Goal: Transaction & Acquisition: Purchase product/service

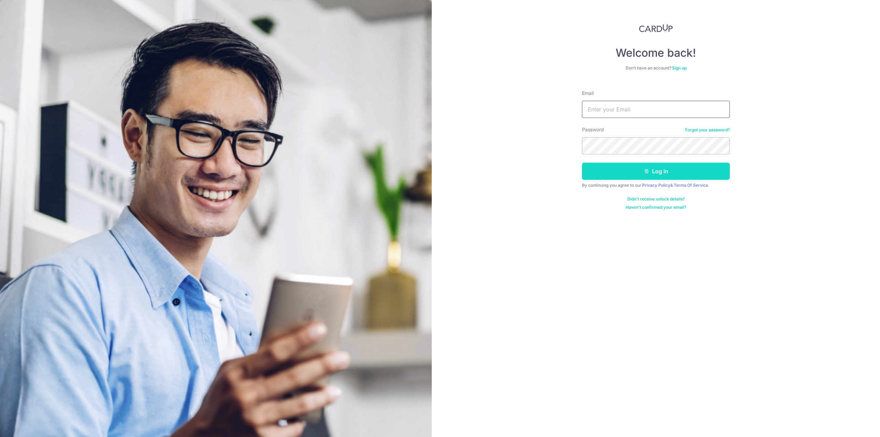
type input "jhuipoh@gmail.com"
click at [637, 166] on button "Log in" at bounding box center [656, 171] width 148 height 17
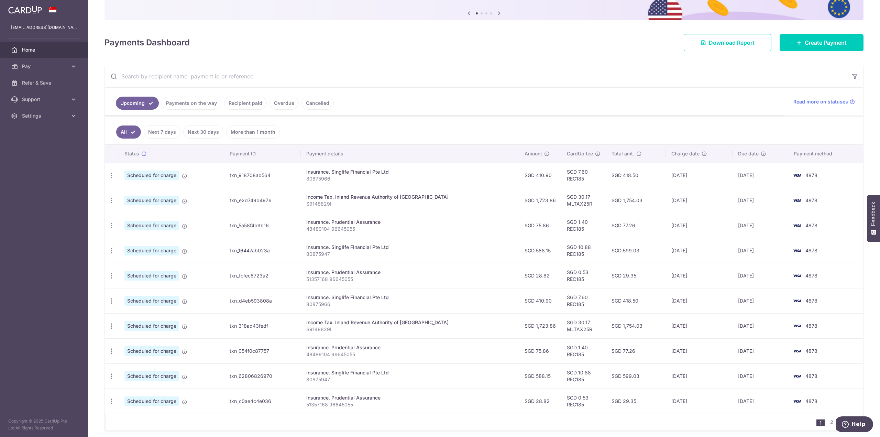
scroll to position [69, 0]
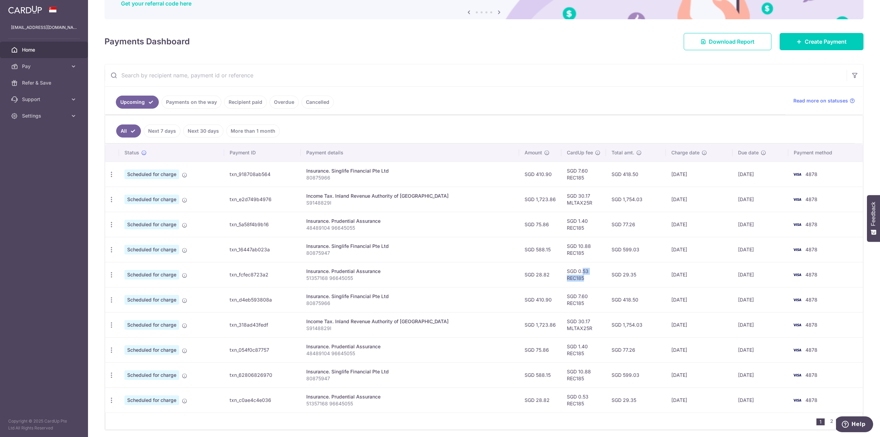
drag, startPoint x: 573, startPoint y: 278, endPoint x: 554, endPoint y: 273, distance: 19.5
click at [561, 273] on td "SGD 0.53 REC185" at bounding box center [583, 274] width 45 height 25
click at [454, 80] on input "text" at bounding box center [476, 75] width 742 height 22
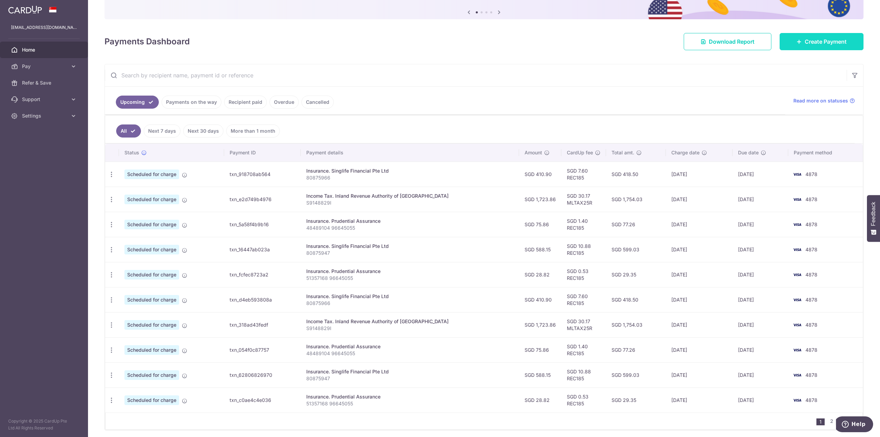
click at [804, 43] on span "Create Payment" at bounding box center [825, 41] width 42 height 8
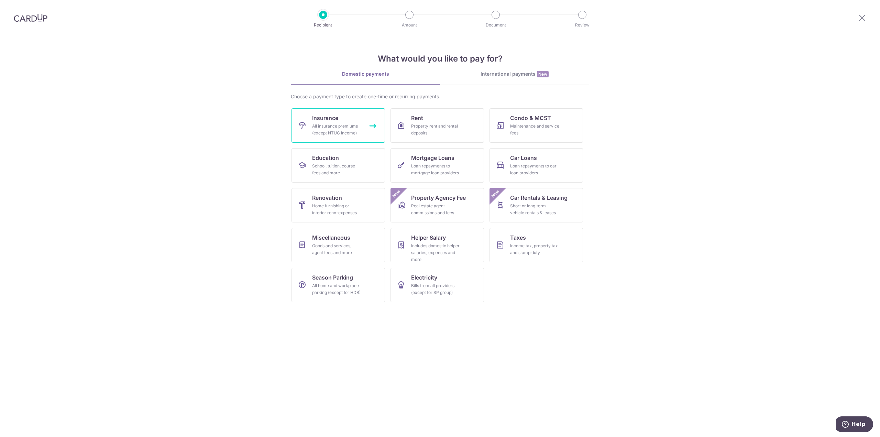
click at [313, 126] on div "All insurance premiums (except NTUC Income)" at bounding box center [336, 130] width 49 height 14
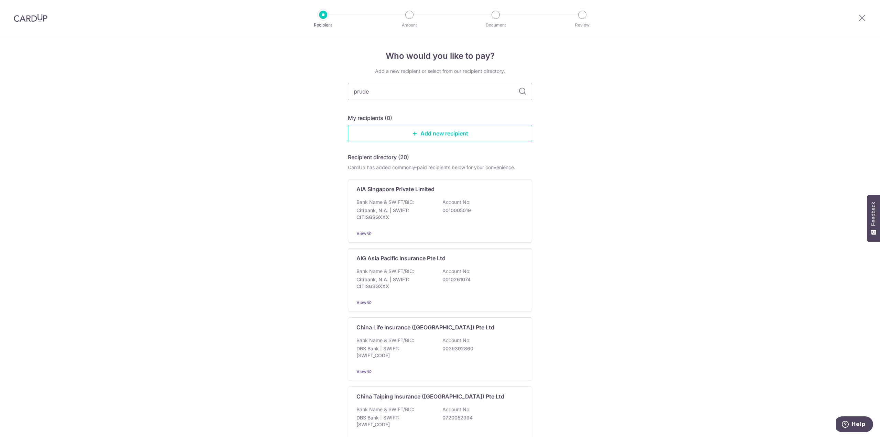
type input "[PERSON_NAME]"
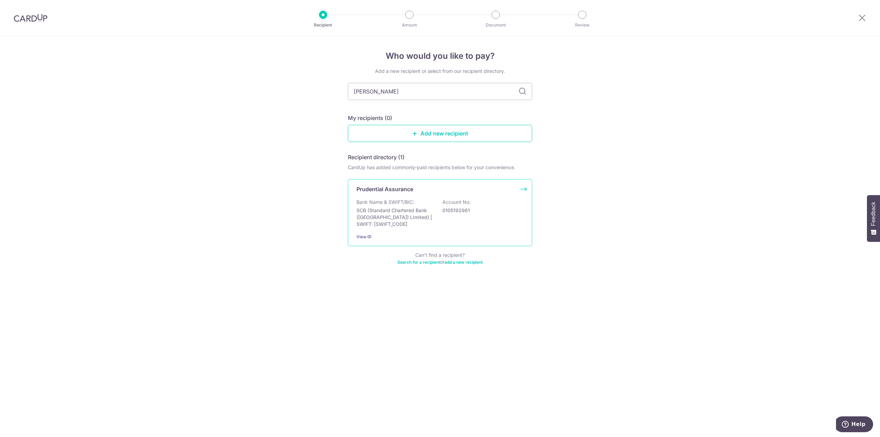
click at [393, 200] on p "Bank Name & SWIFT/BIC:" at bounding box center [385, 202] width 58 height 7
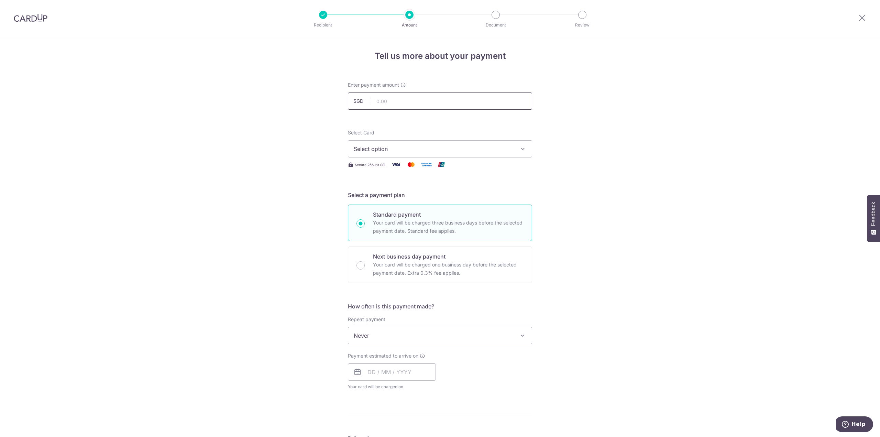
click at [405, 93] on input "text" at bounding box center [440, 100] width 184 height 17
click at [423, 145] on span "Select option" at bounding box center [434, 149] width 160 height 8
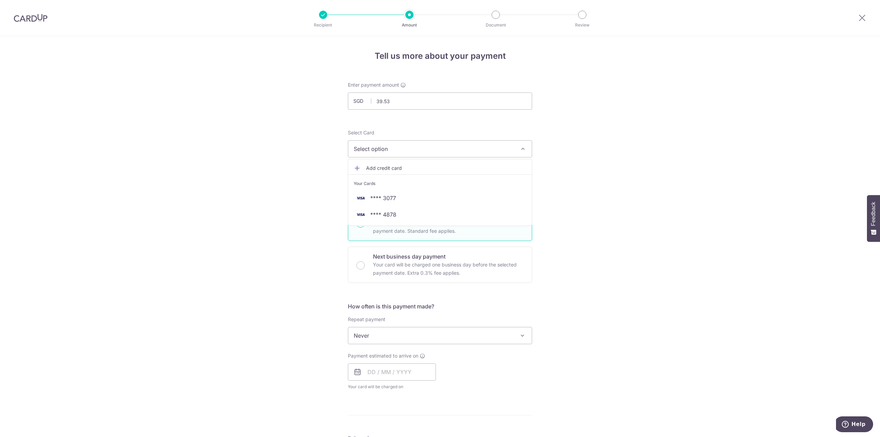
click at [608, 190] on div "Tell us more about your payment Enter payment amount SGD 39.53 39.53 Select Car…" at bounding box center [440, 347] width 880 height 622
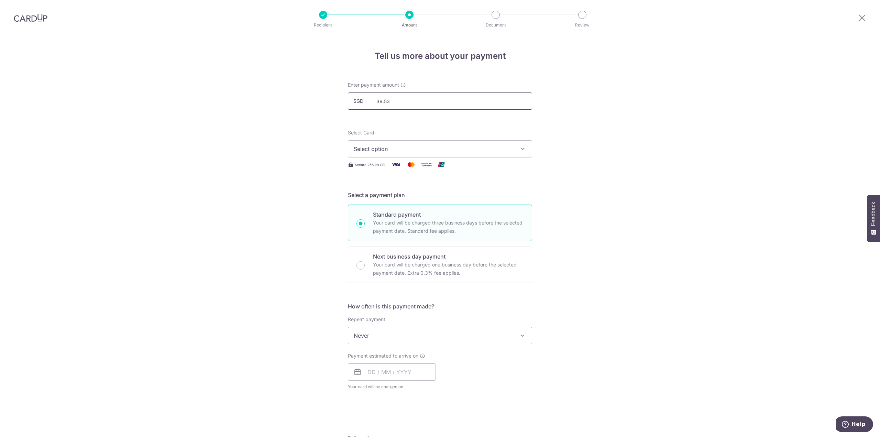
drag, startPoint x: 415, startPoint y: 101, endPoint x: 85, endPoint y: 120, distance: 330.8
click at [85, 120] on div "Tell us more about your payment Enter payment amount SGD 39.53 39.53 Select Car…" at bounding box center [440, 347] width 880 height 622
type input "18.11"
click at [82, 169] on div "Tell us more about your payment Enter payment amount SGD 18.11 18.11 Select Car…" at bounding box center [440, 347] width 880 height 622
click at [372, 147] on span "Select option" at bounding box center [434, 149] width 160 height 8
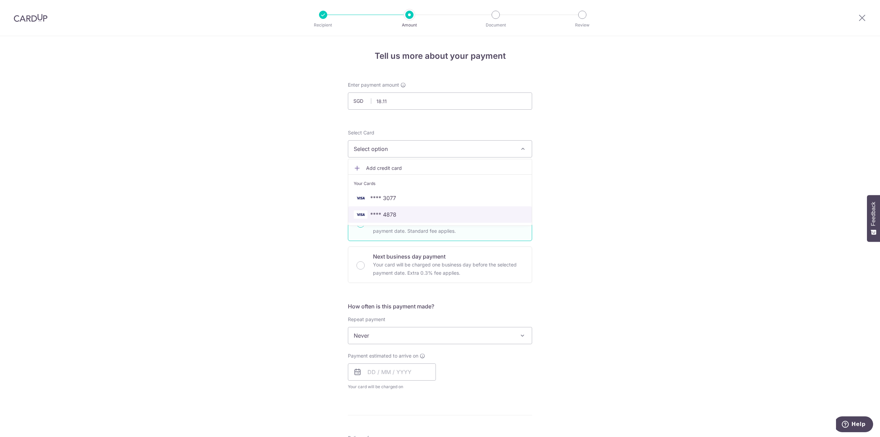
click at [406, 218] on span "**** 4878" at bounding box center [440, 214] width 173 height 8
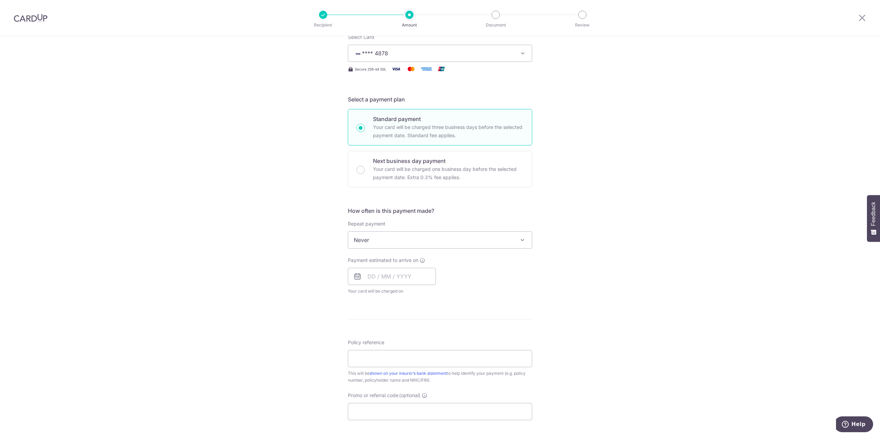
scroll to position [103, 0]
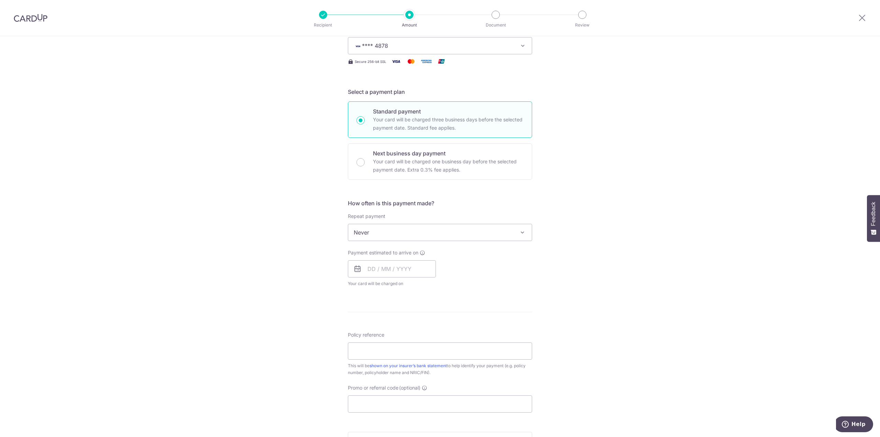
click at [498, 236] on span "Never" at bounding box center [440, 232] width 184 height 16
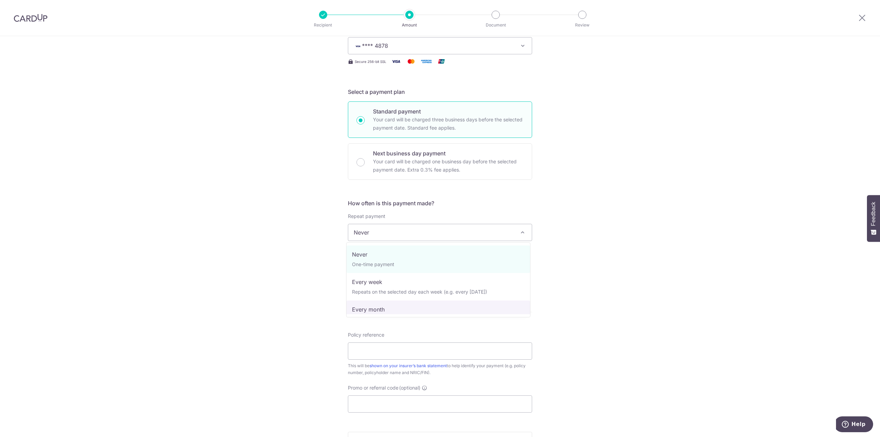
select select "3"
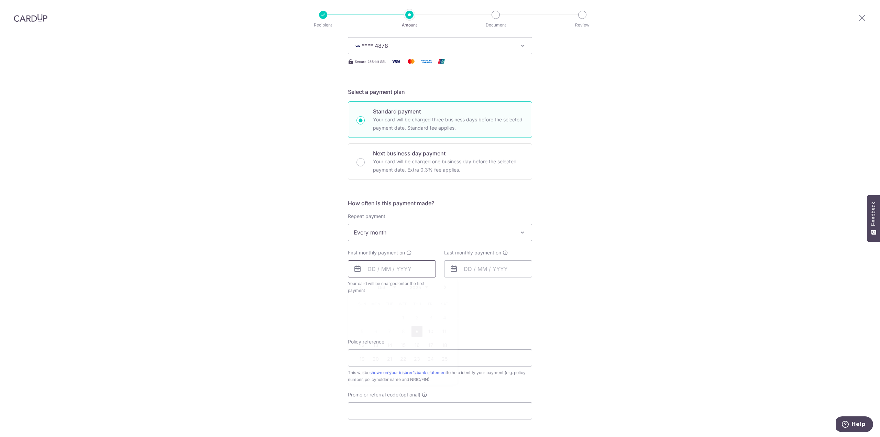
click at [403, 266] on input "text" at bounding box center [392, 268] width 88 height 17
click at [631, 254] on div "Tell us more about your payment Enter payment amount SGD 18.11 18.11 Select Car…" at bounding box center [440, 261] width 880 height 657
click at [411, 263] on input "text" at bounding box center [392, 268] width 88 height 17
click at [387, 373] on link "28" at bounding box center [389, 372] width 11 height 11
type input "28/10/2025"
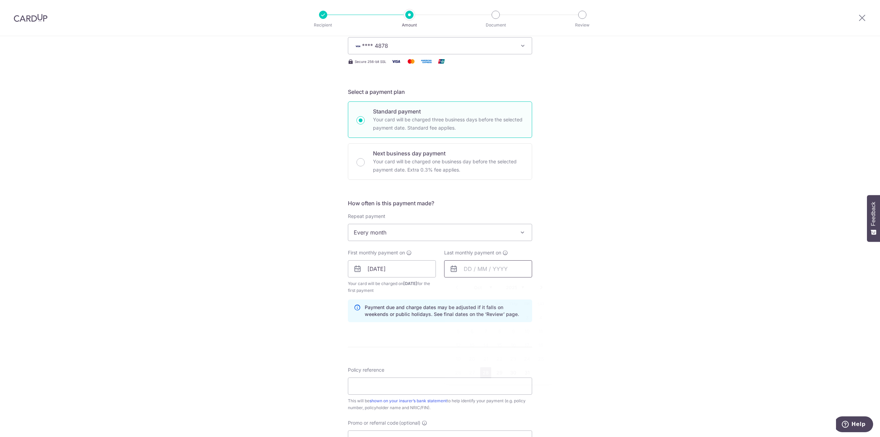
click at [487, 265] on input "text" at bounding box center [488, 268] width 88 height 17
click at [539, 286] on link "Next" at bounding box center [541, 287] width 8 height 8
click at [457, 371] on link "28" at bounding box center [458, 372] width 11 height 11
type input "28/12/2025"
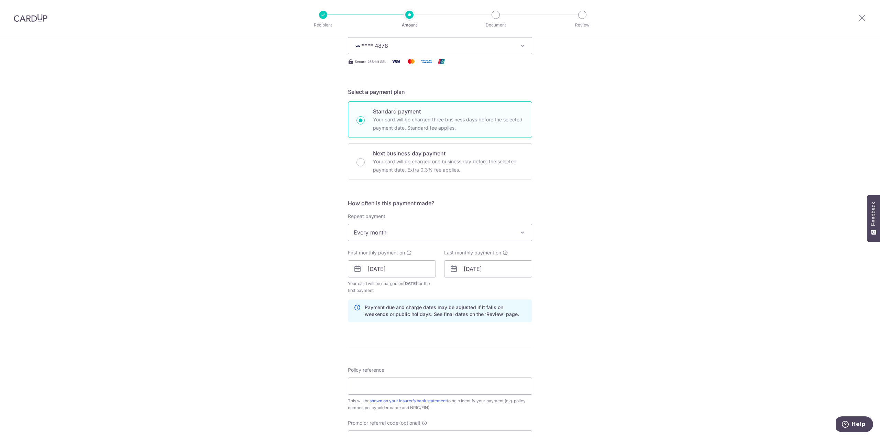
click at [597, 295] on div "Tell us more about your payment Enter payment amount SGD 18.11 18.11 Select Car…" at bounding box center [440, 275] width 880 height 685
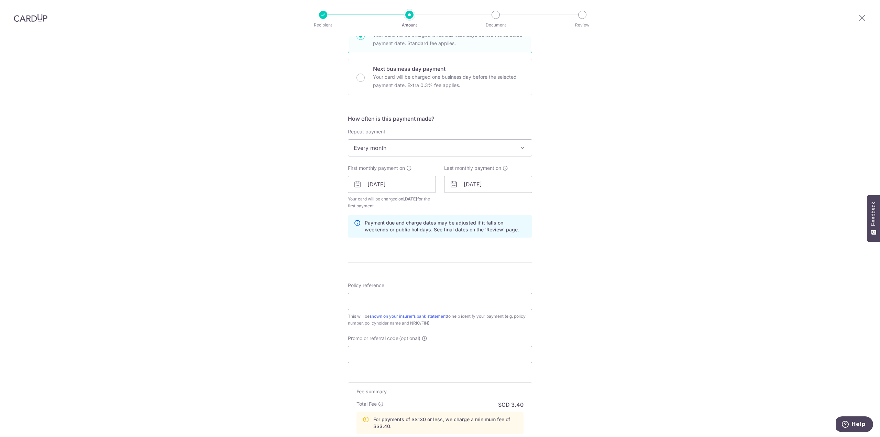
scroll to position [206, 0]
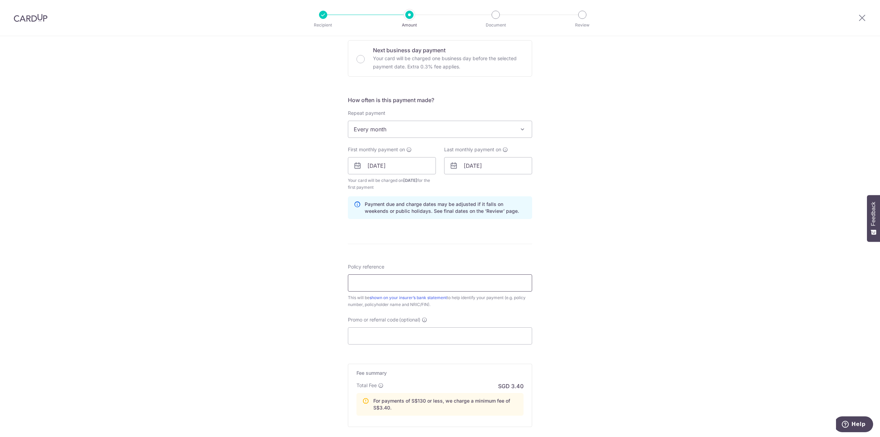
click at [469, 282] on input "Policy reference" at bounding box center [440, 282] width 184 height 17
click at [388, 284] on input "Policy reference" at bounding box center [440, 282] width 184 height 17
type input "51357168 96645055"
click at [379, 341] on input "Promo or referral code (optional)" at bounding box center [440, 335] width 184 height 17
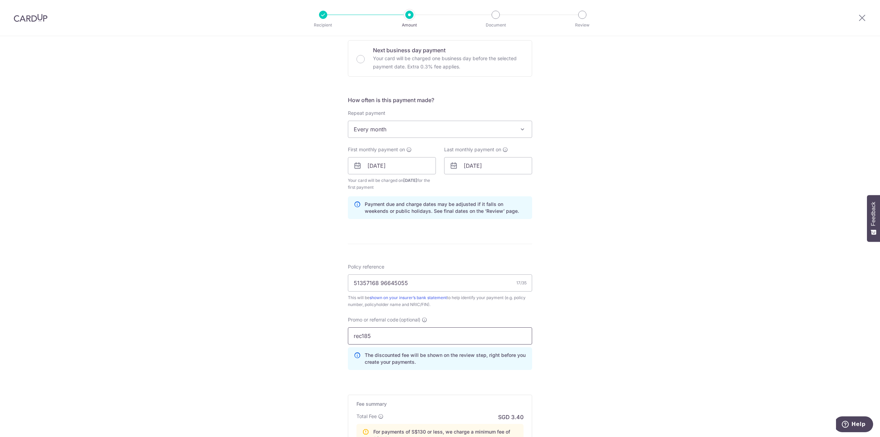
type input "rec185"
click at [302, 297] on div "Tell us more about your payment Enter payment amount SGD 18.11 18.11 Select Car…" at bounding box center [440, 188] width 880 height 716
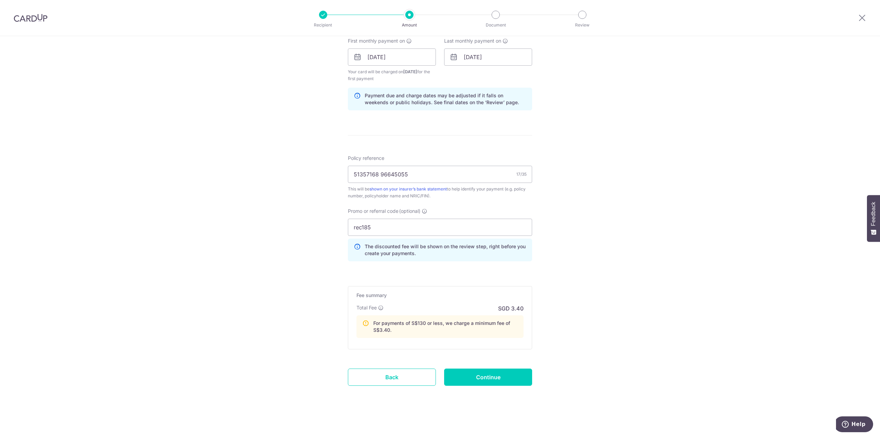
scroll to position [315, 0]
click at [474, 380] on input "Continue" at bounding box center [488, 376] width 88 height 17
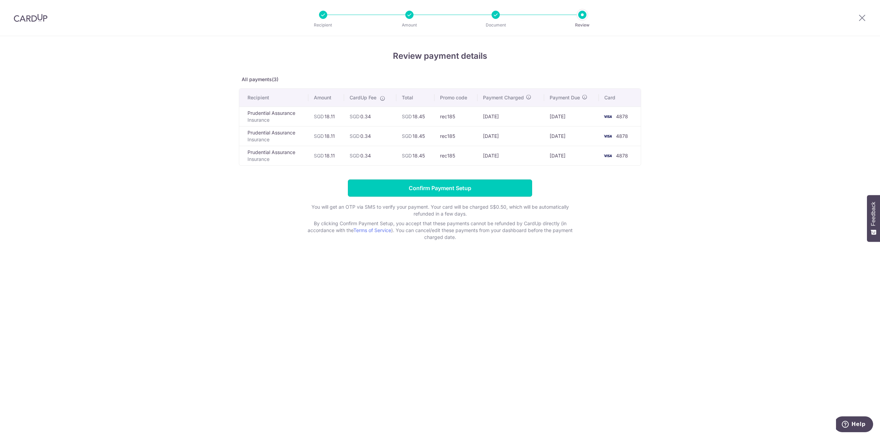
click at [449, 192] on input "Confirm Payment Setup" at bounding box center [440, 187] width 184 height 17
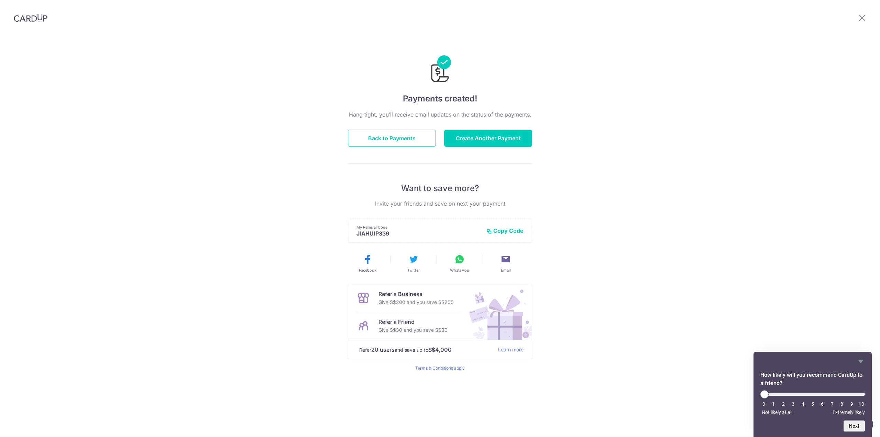
click at [720, 136] on div "Payments created! Hang tight, you’ll receive email updates on the status of the…" at bounding box center [440, 236] width 880 height 401
click at [426, 139] on button "Back to Payments" at bounding box center [392, 138] width 88 height 17
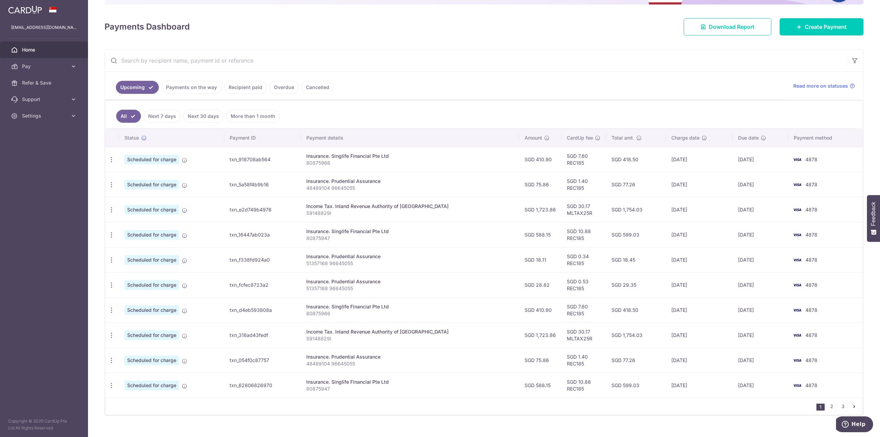
scroll to position [95, 0]
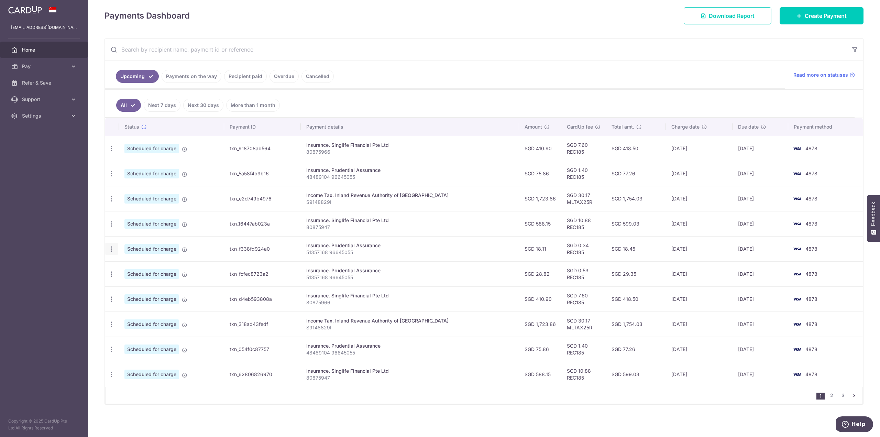
click at [111, 251] on icon "button" at bounding box center [111, 248] width 7 height 7
click at [140, 269] on span "Update payment" at bounding box center [148, 268] width 47 height 8
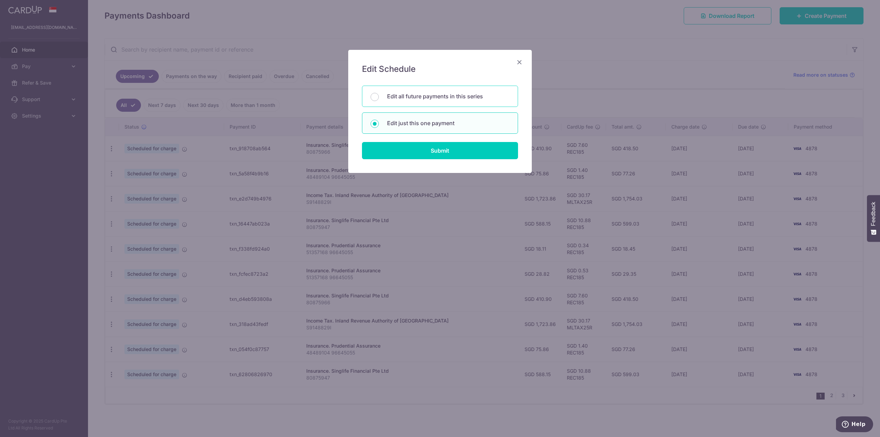
click at [396, 96] on p "Edit all future payments in this series" at bounding box center [448, 96] width 122 height 8
click at [379, 96] on input "Edit all future payments in this series" at bounding box center [374, 97] width 8 height 8
radio input "true"
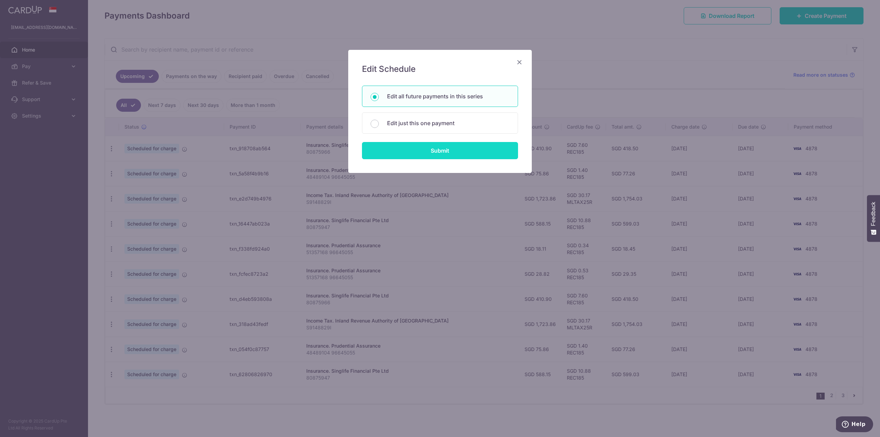
click at [410, 152] on input "Submit" at bounding box center [440, 150] width 156 height 17
radio input "true"
type input "18.11"
type input "51357168 96645055"
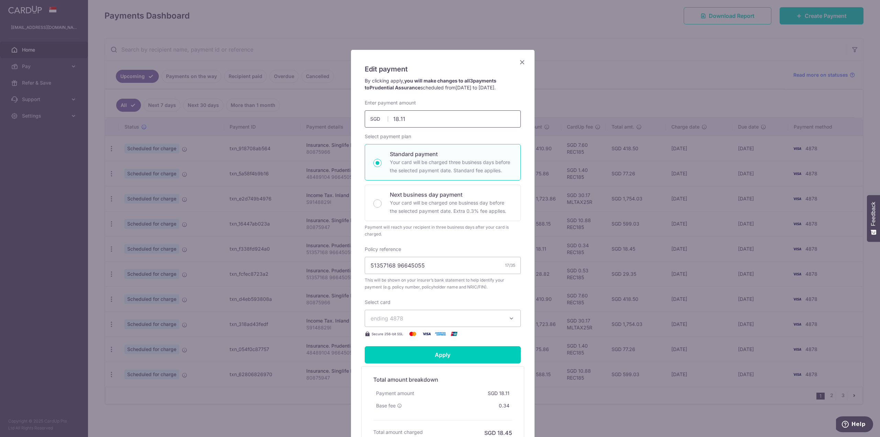
drag, startPoint x: 386, startPoint y: 123, endPoint x: 358, endPoint y: 122, distance: 27.5
click at [360, 122] on div "Enter payment amount 18.11 18.11 SGD To change the payment amount, please cance…" at bounding box center [442, 113] width 164 height 28
type input "10.71"
click at [465, 237] on div "Payment will reach your recipient in three business days after your card is cha…" at bounding box center [443, 231] width 156 height 14
click at [433, 352] on input "Apply" at bounding box center [443, 354] width 156 height 17
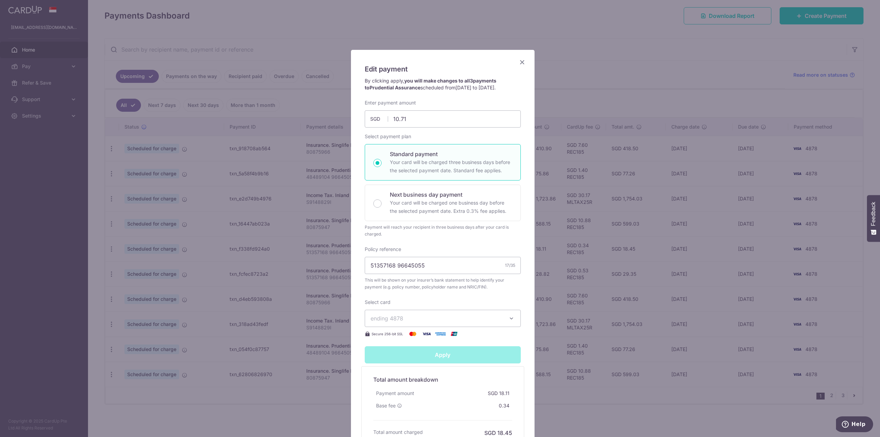
type input "Successfully Applied"
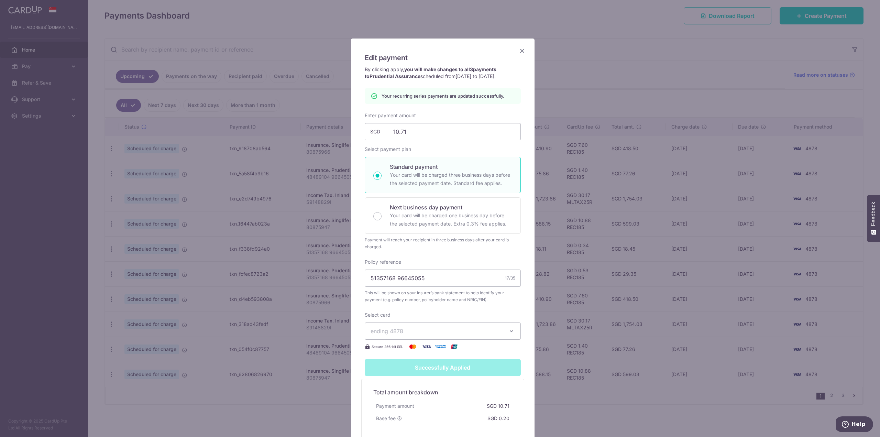
scroll to position [0, 0]
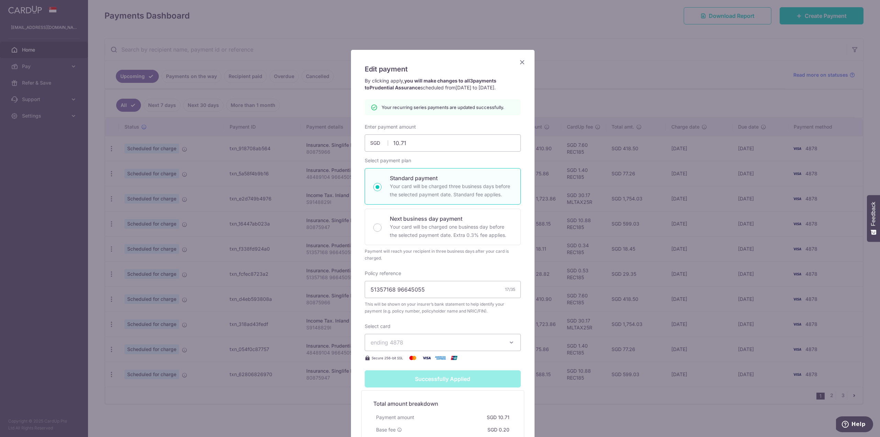
click at [519, 61] on icon "Close" at bounding box center [522, 62] width 8 height 9
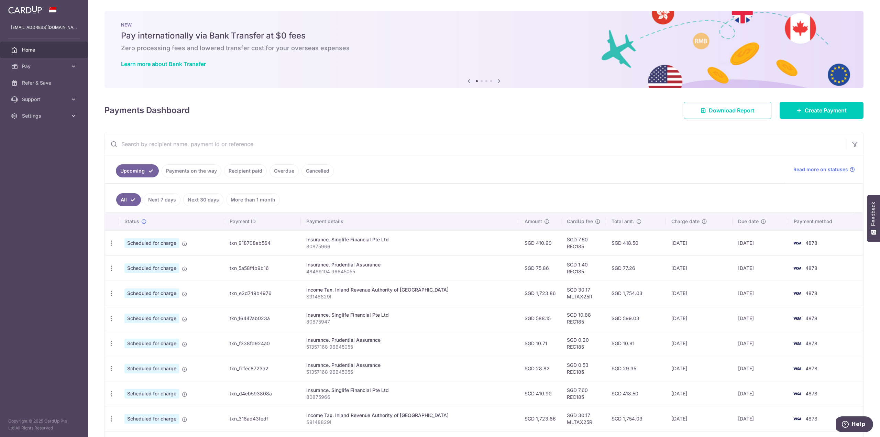
scroll to position [95, 0]
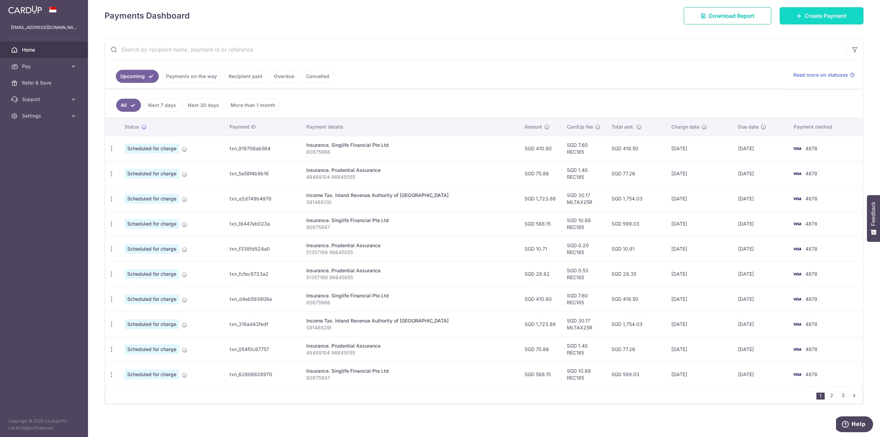
click at [832, 15] on span "Create Payment" at bounding box center [825, 16] width 42 height 8
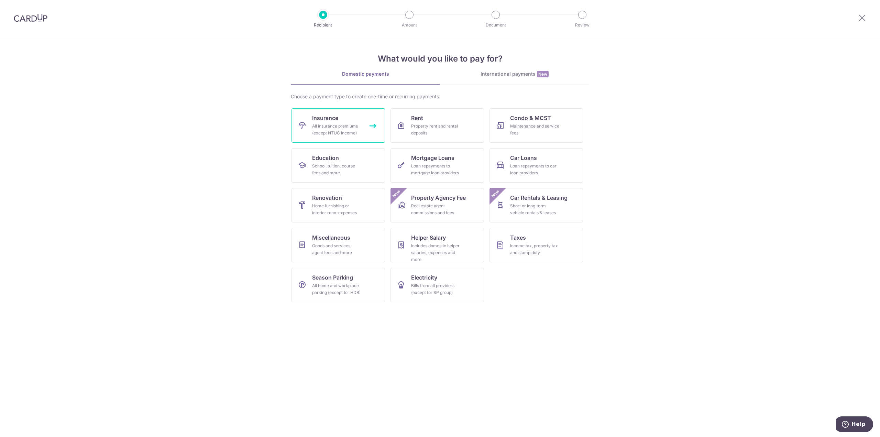
click at [329, 125] on div "All insurance premiums (except NTUC Income)" at bounding box center [336, 130] width 49 height 14
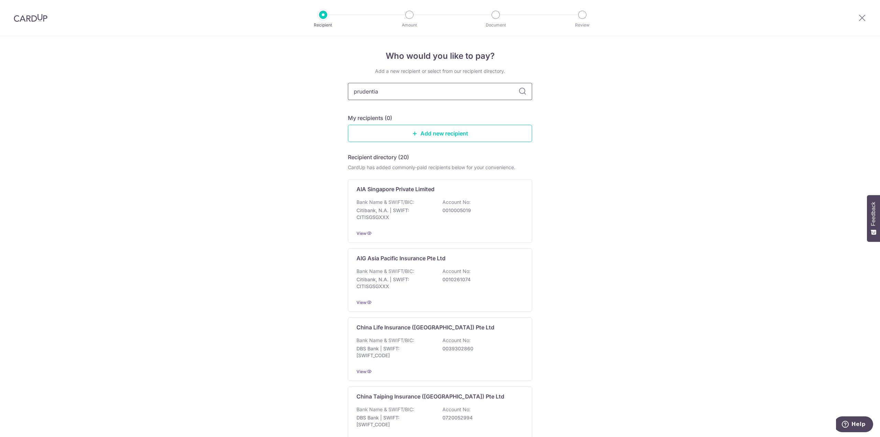
type input "prudential"
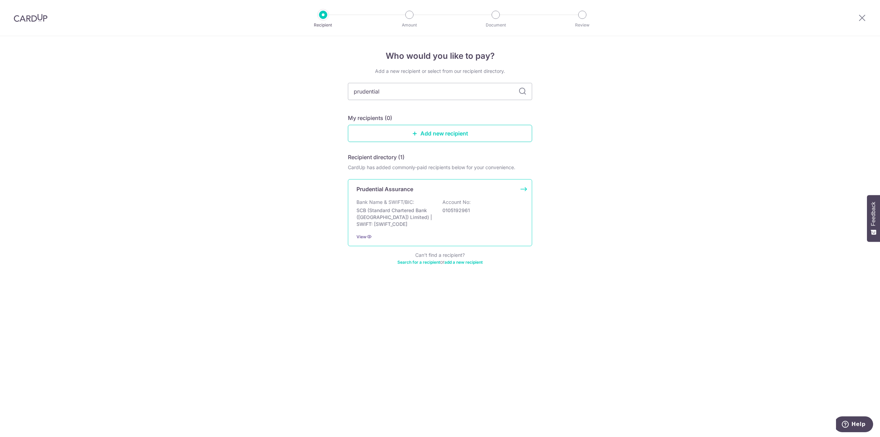
click at [401, 188] on p "Prudential Assurance" at bounding box center [384, 189] width 57 height 8
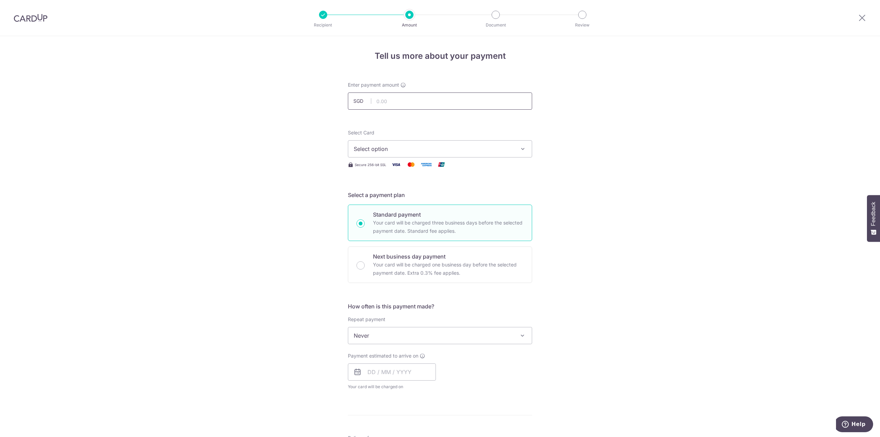
click at [410, 102] on input "text" at bounding box center [440, 100] width 184 height 17
type input "39.53"
click at [445, 150] on span "Select option" at bounding box center [434, 149] width 160 height 8
click at [425, 213] on span "**** 4878" at bounding box center [440, 214] width 173 height 8
click at [420, 338] on span "Never" at bounding box center [440, 335] width 184 height 16
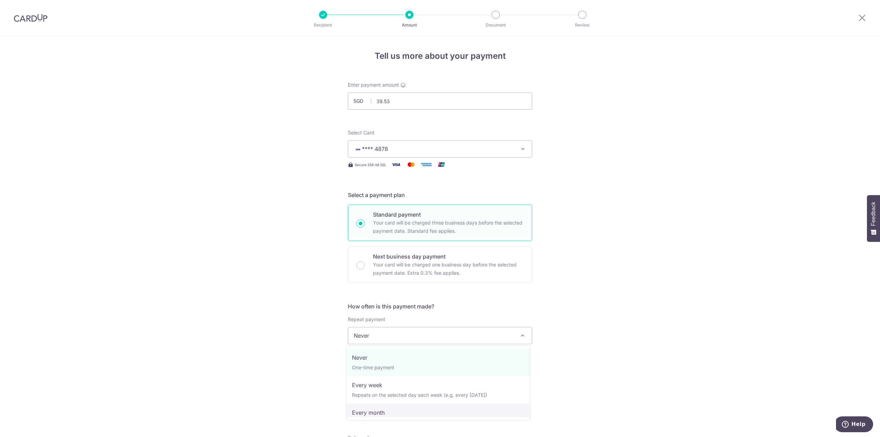
select select "3"
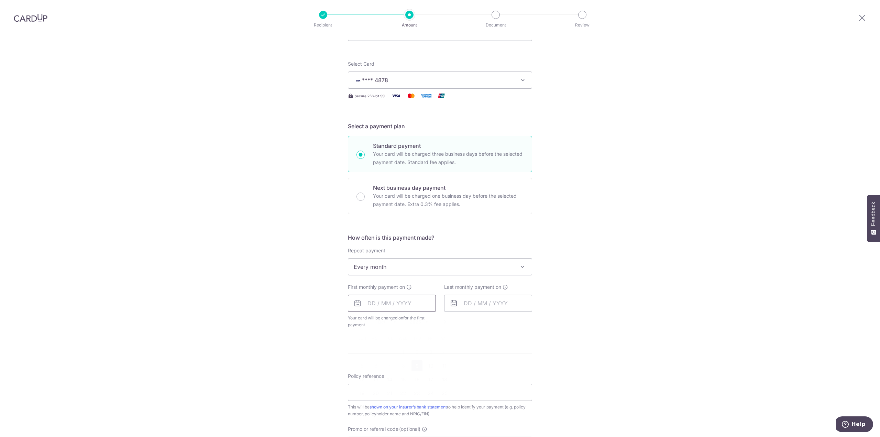
click at [393, 303] on input "text" at bounding box center [392, 303] width 88 height 17
click at [261, 310] on div "Tell us more about your payment Enter payment amount SGD 39.53 39.53 Select Car…" at bounding box center [440, 295] width 880 height 657
click at [410, 301] on input "text" at bounding box center [392, 303] width 88 height 17
click at [444, 321] on link "Next" at bounding box center [445, 322] width 8 height 8
click at [398, 409] on link "26" at bounding box center [403, 406] width 11 height 11
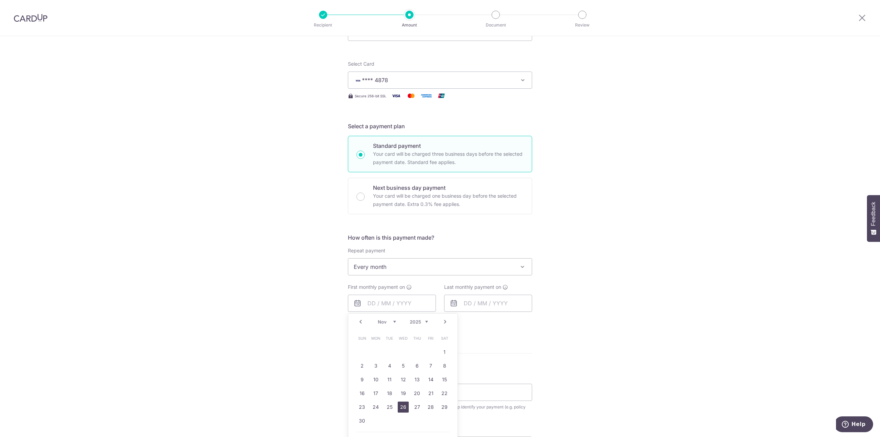
type input "[DATE]"
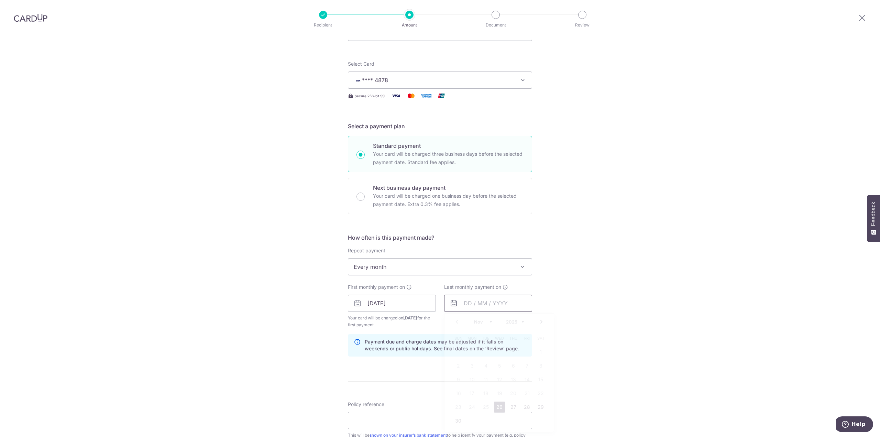
click at [483, 311] on input "text" at bounding box center [488, 303] width 88 height 17
click at [540, 321] on link "Next" at bounding box center [541, 322] width 8 height 8
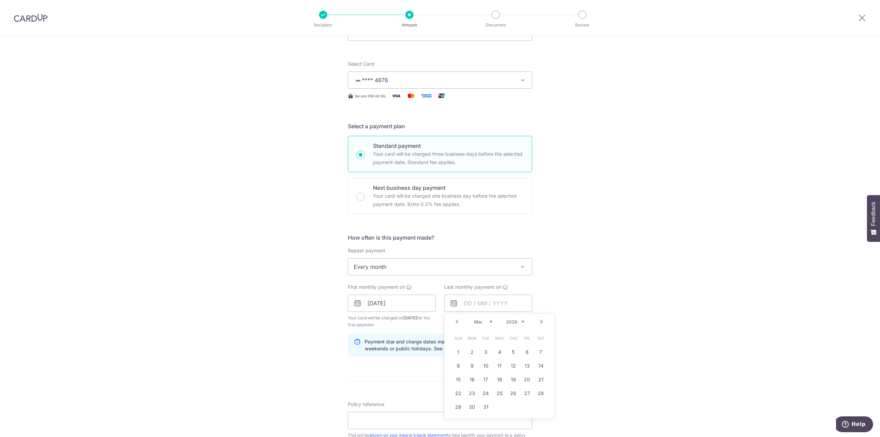
click at [540, 321] on link "Next" at bounding box center [541, 322] width 8 height 8
click at [475, 407] on link "27" at bounding box center [471, 406] width 11 height 11
type input "27/04/2026"
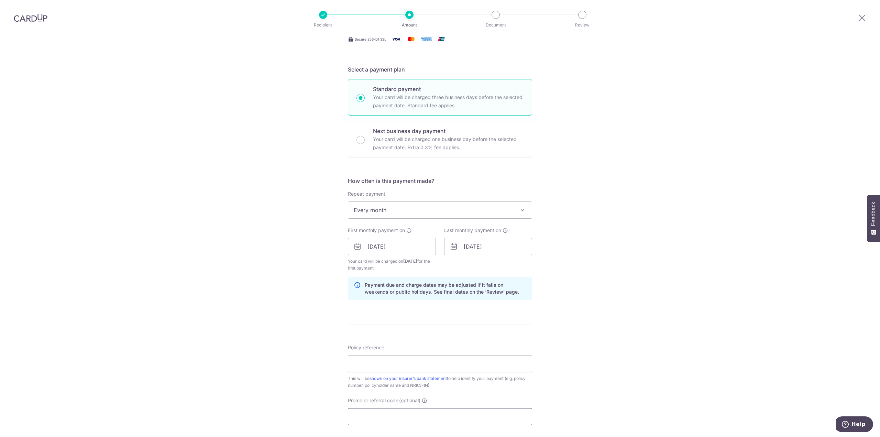
scroll to position [172, 0]
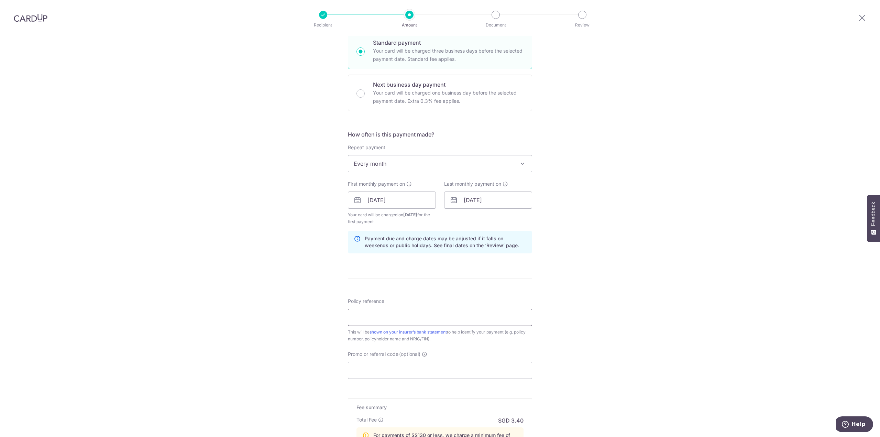
click at [399, 317] on input "Policy reference" at bounding box center [440, 317] width 184 height 17
type input "51357168 96645055"
click at [432, 374] on input "Promo or referral code (optional)" at bounding box center [440, 370] width 184 height 17
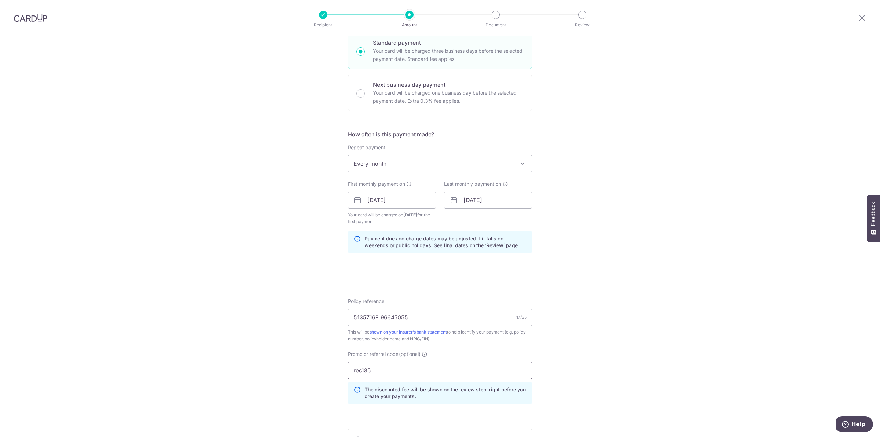
type input "rec185"
click at [220, 266] on div "Tell us more about your payment Enter payment amount SGD 39.53 39.53 Select Car…" at bounding box center [440, 222] width 880 height 716
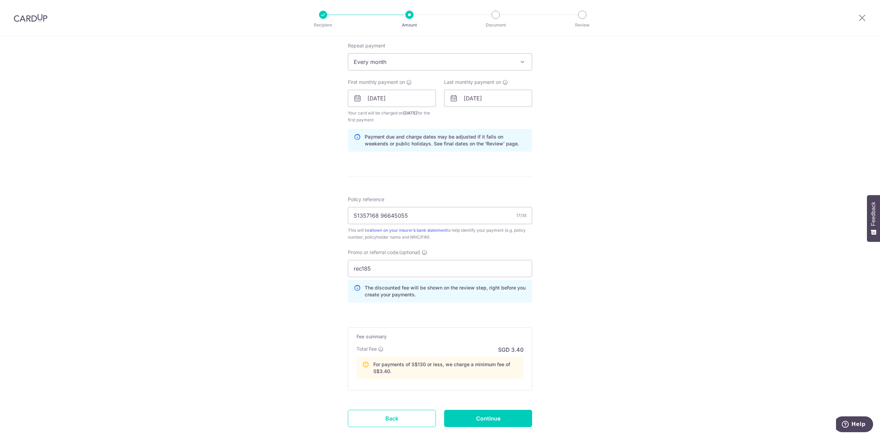
scroll to position [309, 0]
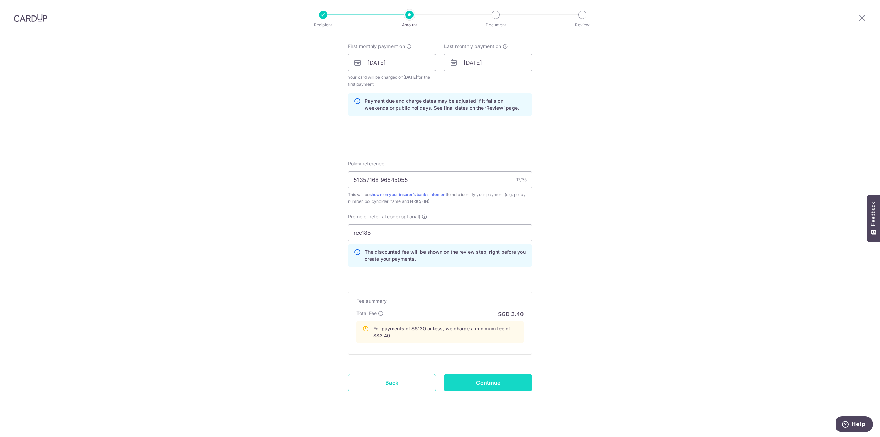
click at [490, 376] on input "Continue" at bounding box center [488, 382] width 88 height 17
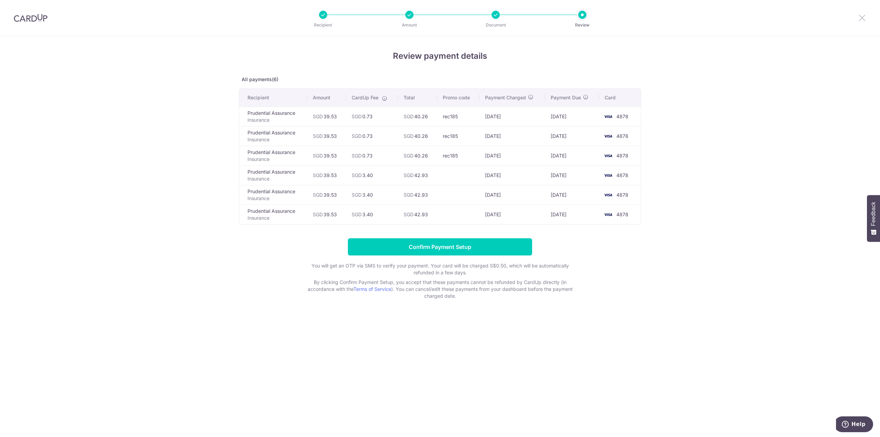
click at [861, 18] on icon at bounding box center [862, 17] width 8 height 9
drag, startPoint x: 29, startPoint y: 124, endPoint x: 24, endPoint y: 124, distance: 4.8
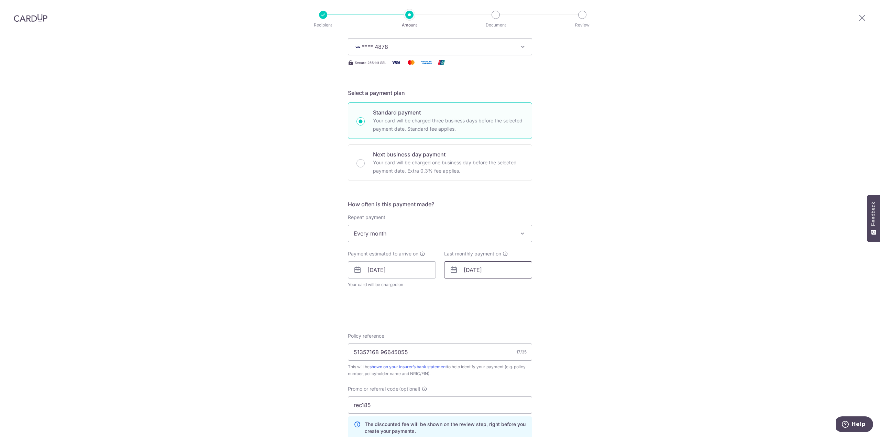
scroll to position [103, 0]
click at [506, 274] on input "27/04/2026" at bounding box center [488, 268] width 88 height 17
click at [453, 290] on link "Prev" at bounding box center [457, 287] width 8 height 8
click at [454, 288] on link "Prev" at bounding box center [457, 287] width 8 height 8
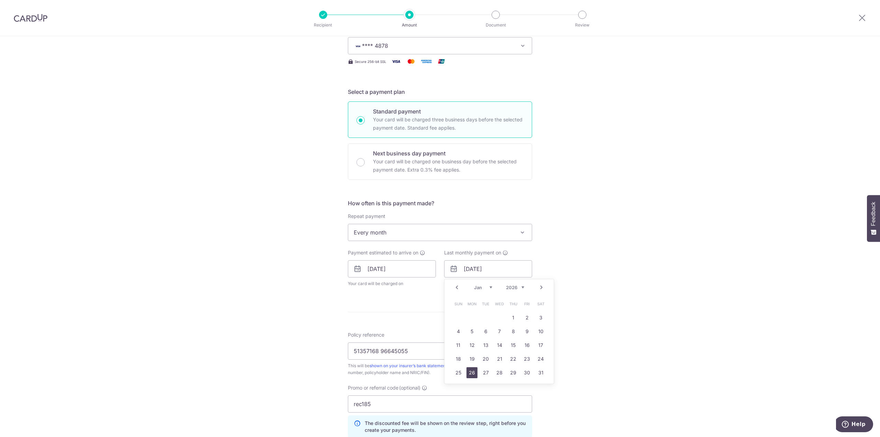
click at [473, 371] on link "26" at bounding box center [471, 372] width 11 height 11
type input "[DATE]"
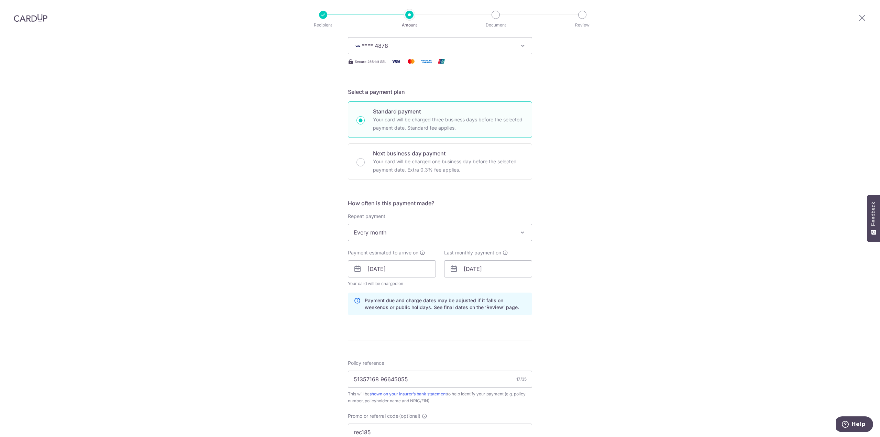
click at [625, 282] on div "Tell us more about your payment Enter payment amount SGD 39.53 39.53 Select Car…" at bounding box center [440, 287] width 880 height 709
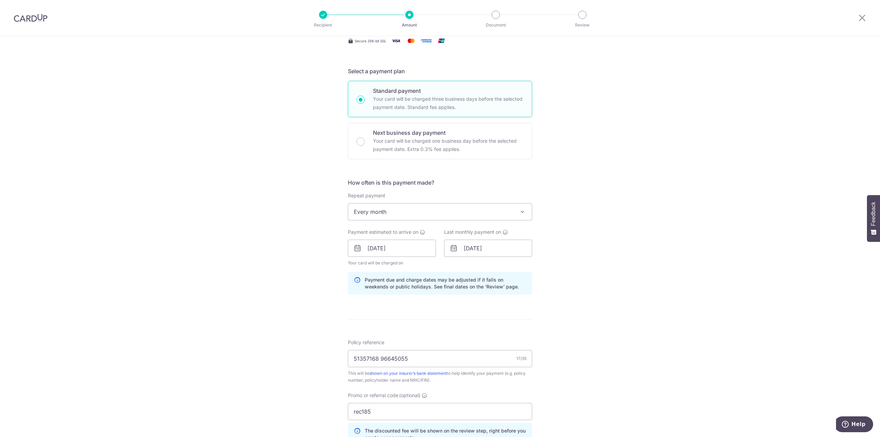
scroll to position [275, 0]
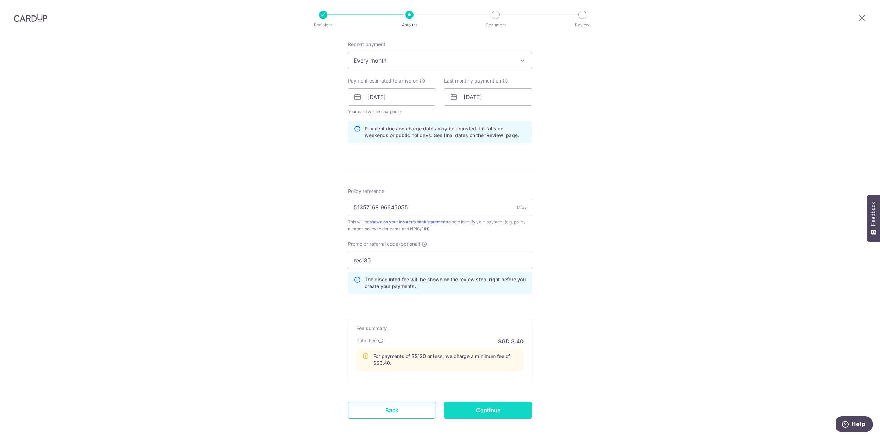
click at [486, 410] on input "Continue" at bounding box center [488, 409] width 88 height 17
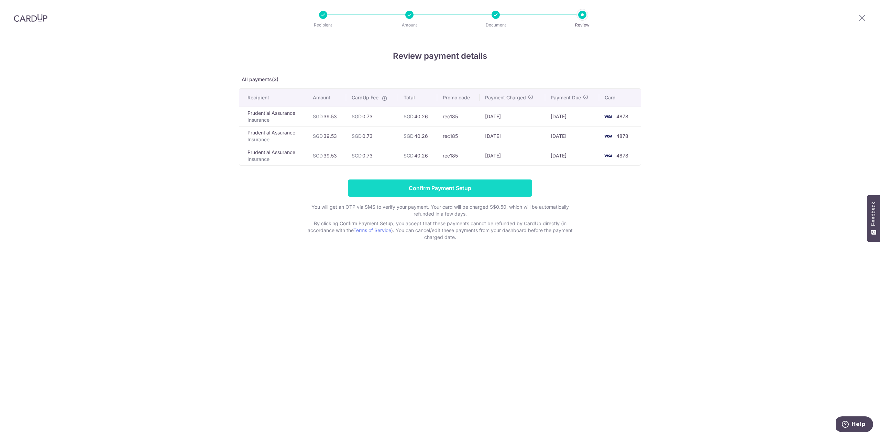
click at [439, 195] on input "Confirm Payment Setup" at bounding box center [440, 187] width 184 height 17
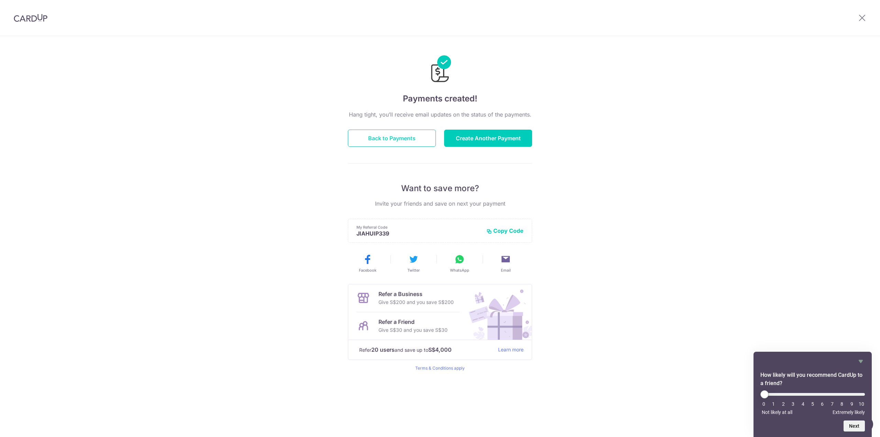
click at [370, 133] on button "Back to Payments" at bounding box center [392, 138] width 88 height 17
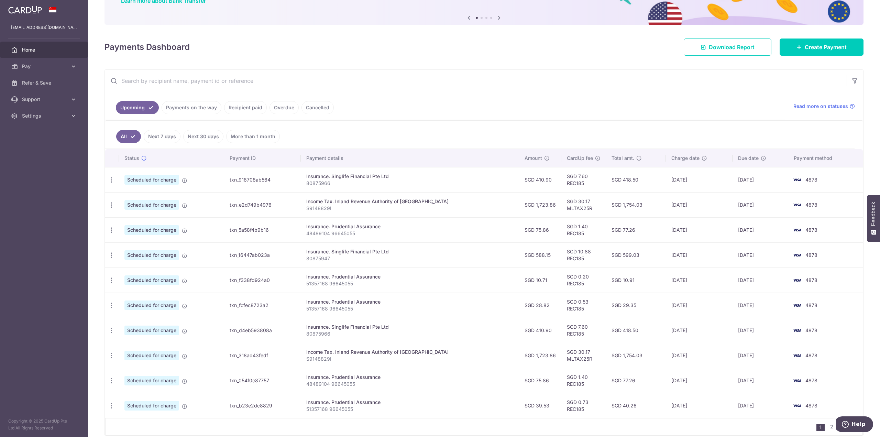
scroll to position [95, 0]
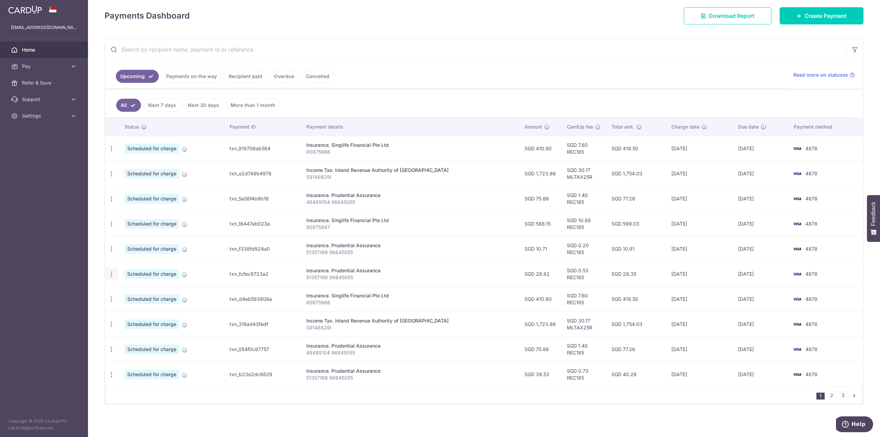
click at [115, 276] on div "Update payment Cancel payment" at bounding box center [111, 274] width 13 height 13
click at [182, 276] on icon at bounding box center [184, 274] width 5 height 5
click at [111, 271] on icon "button" at bounding box center [111, 273] width 7 height 7
click at [133, 312] on span "Cancel payment" at bounding box center [148, 310] width 46 height 8
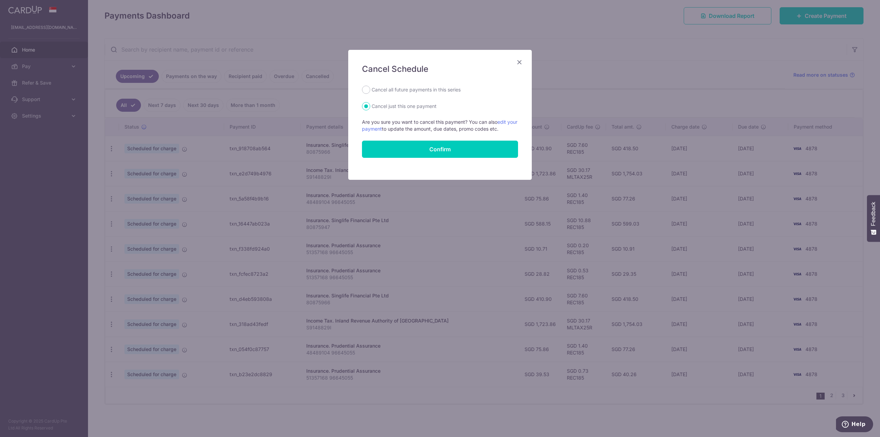
click at [373, 89] on label "Cancel all future payments in this series" at bounding box center [415, 90] width 89 height 8
click at [370, 89] on input "Cancel all future payments in this series" at bounding box center [366, 90] width 8 height 8
radio input "true"
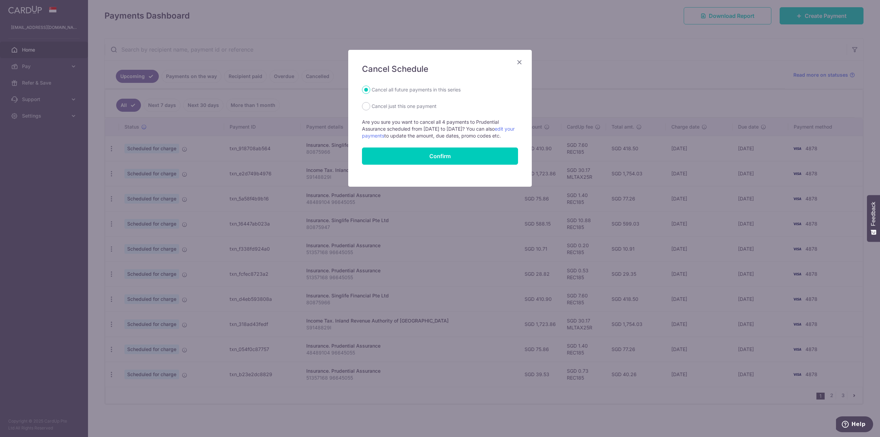
click at [518, 62] on icon "Close" at bounding box center [519, 62] width 8 height 9
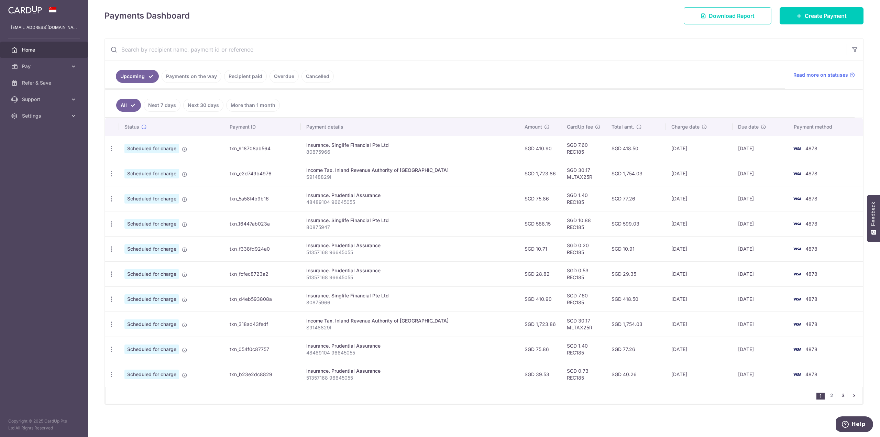
click at [840, 396] on link "3" at bounding box center [843, 395] width 8 height 8
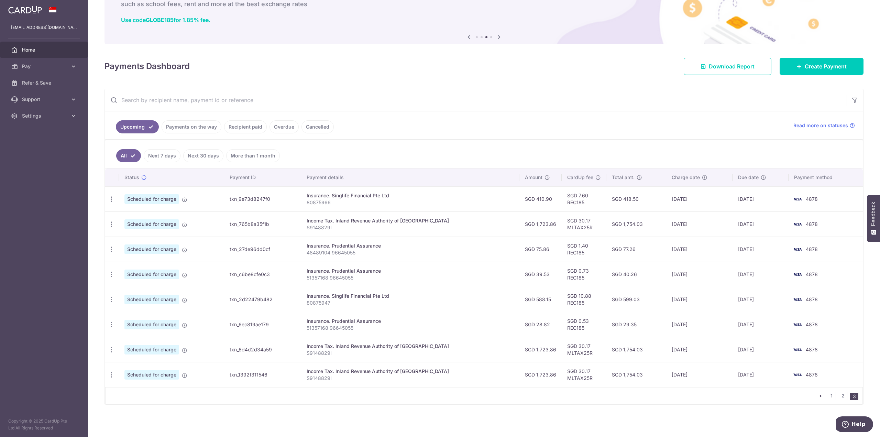
scroll to position [44, 0]
drag, startPoint x: 609, startPoint y: 324, endPoint x: 361, endPoint y: 324, distance: 248.5
click at [361, 324] on tr "Update payment Cancel payment Scheduled for charge txn_6ec819ae179 Insurance. P…" at bounding box center [483, 323] width 757 height 25
click at [830, 394] on link "1" at bounding box center [831, 395] width 8 height 8
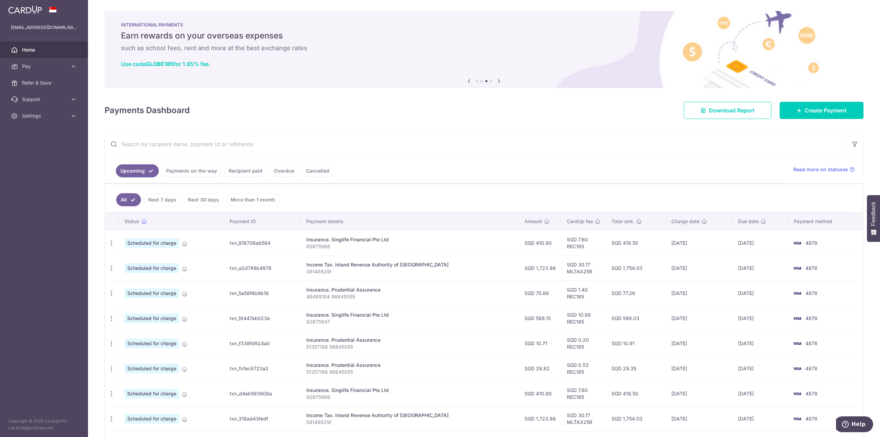
scroll to position [95, 0]
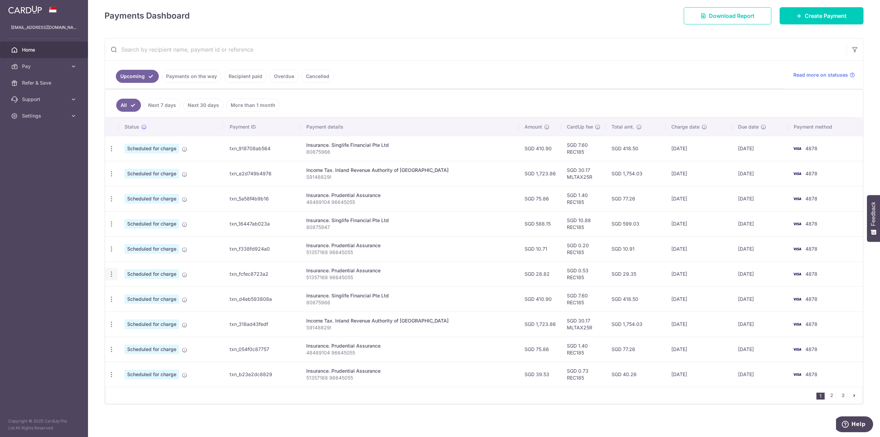
click at [115, 274] on div "Update payment Cancel payment" at bounding box center [111, 274] width 13 height 13
click at [111, 272] on icon "button" at bounding box center [111, 273] width 7 height 7
click at [133, 308] on span "Cancel payment" at bounding box center [148, 310] width 46 height 8
radio input "true"
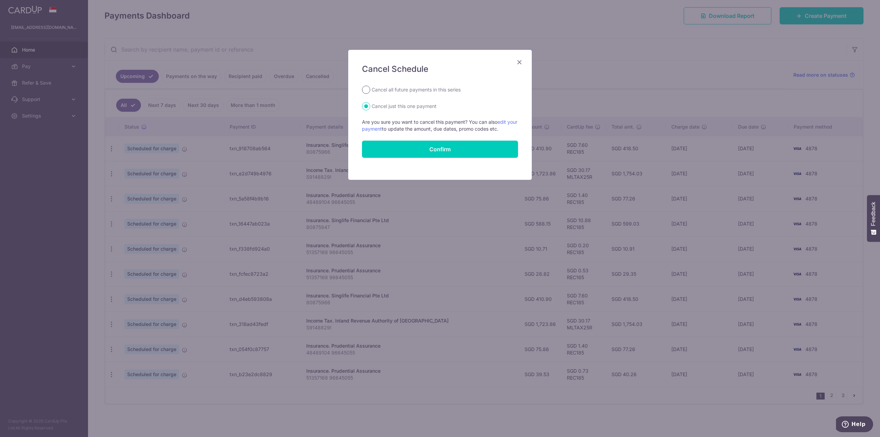
click at [366, 86] on input "Cancel all future payments in this series" at bounding box center [366, 90] width 8 height 8
radio input "true"
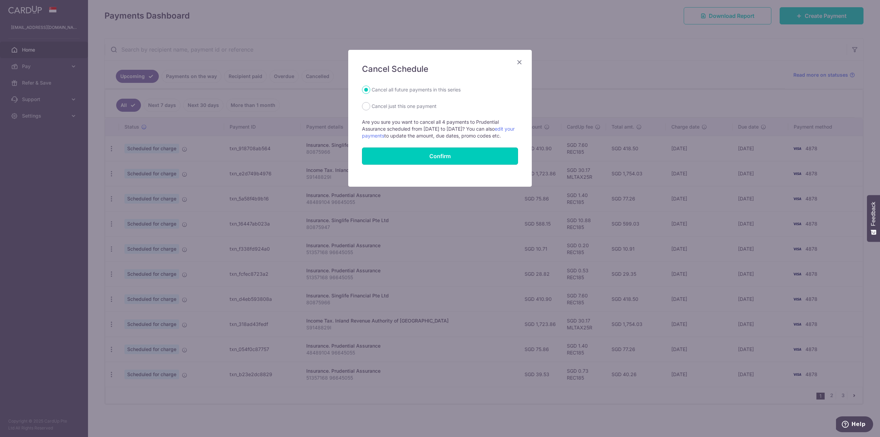
click at [400, 162] on button "Confirm" at bounding box center [440, 155] width 156 height 17
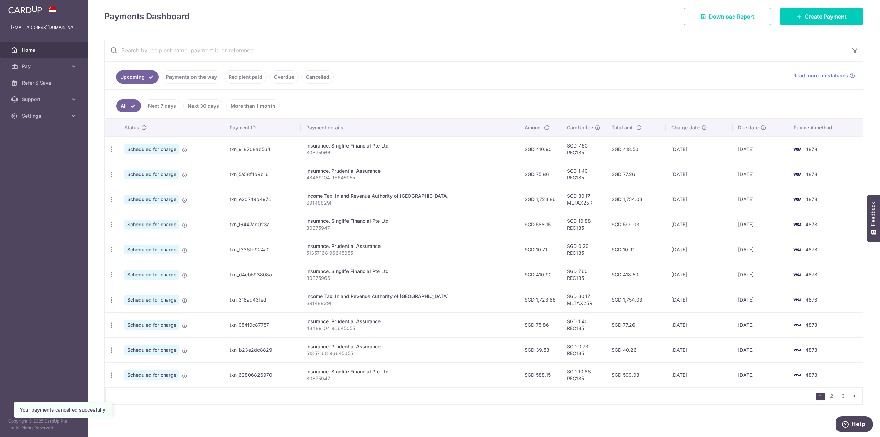
scroll to position [95, 0]
click at [839, 393] on link "3" at bounding box center [843, 395] width 8 height 8
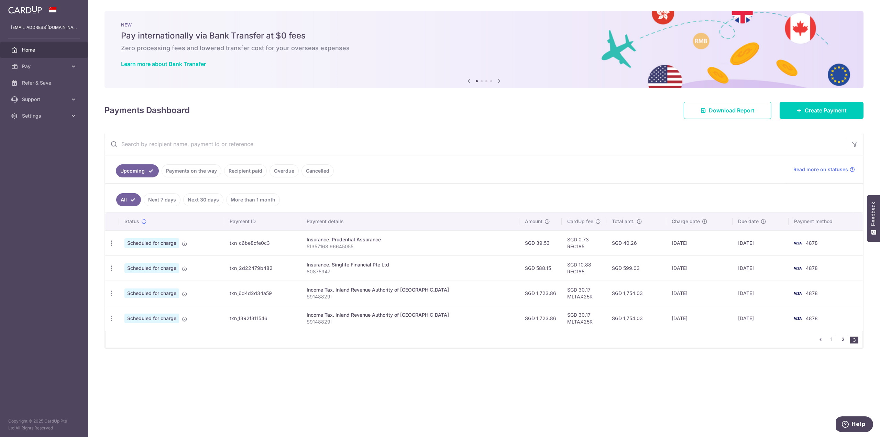
click at [843, 340] on link "2" at bounding box center [843, 339] width 8 height 8
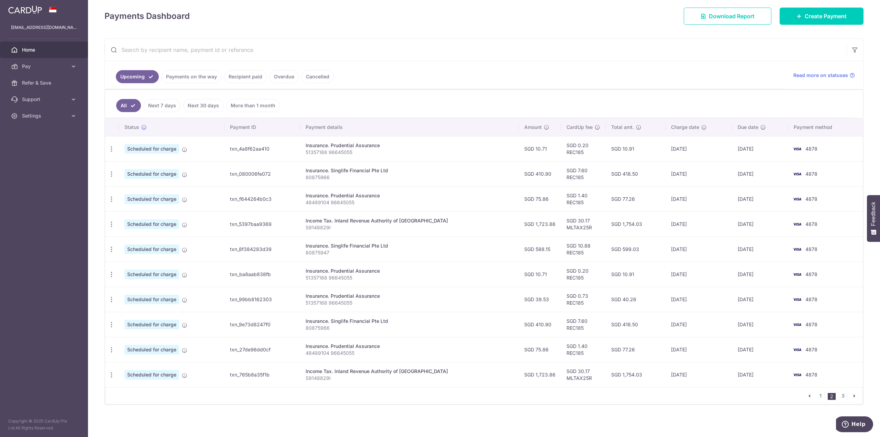
scroll to position [95, 0]
